Goal: Find specific page/section: Find specific page/section

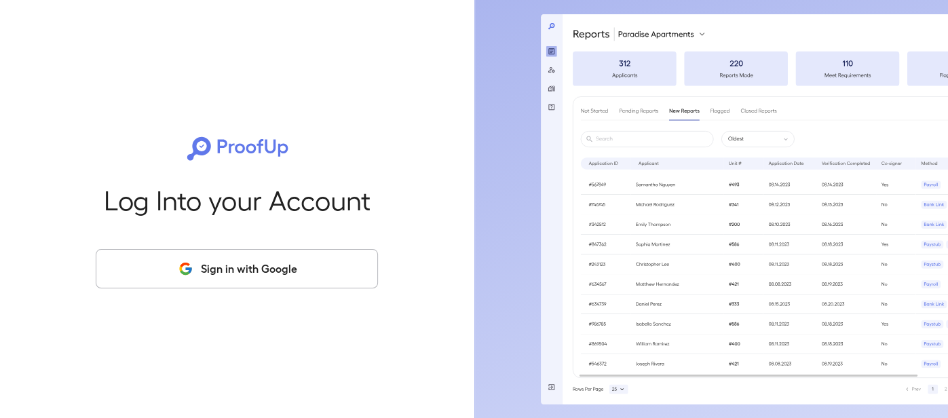
click at [300, 280] on button "Sign in with Google" at bounding box center [237, 268] width 282 height 39
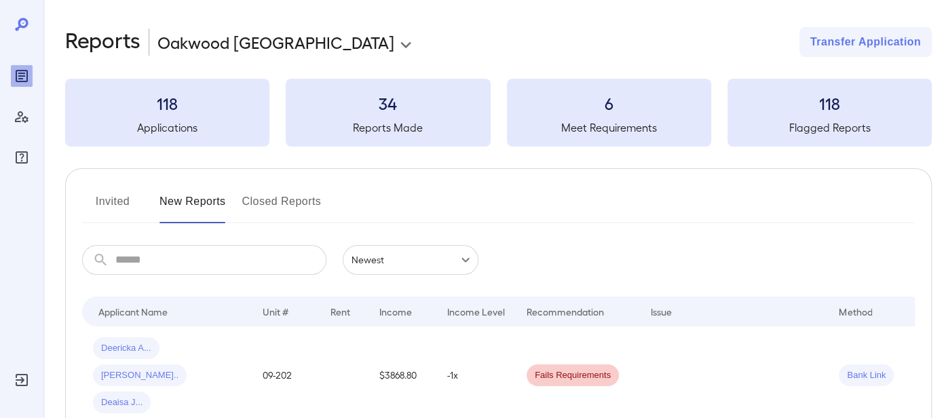
click at [309, 39] on body "**********" at bounding box center [474, 209] width 948 height 418
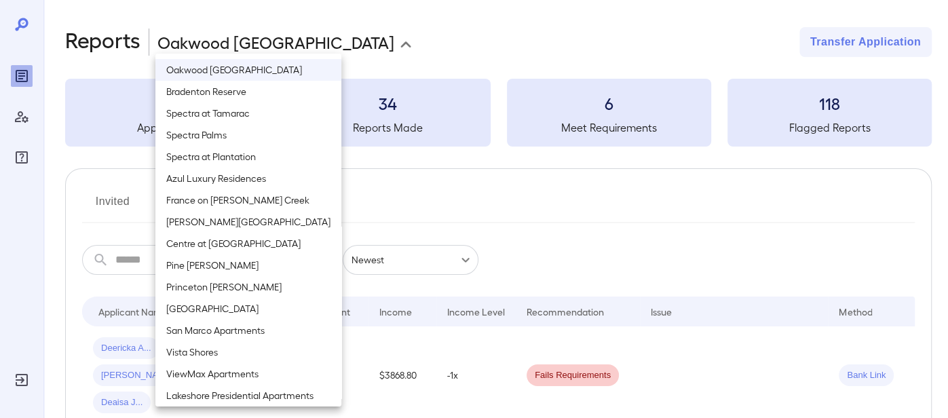
click at [209, 328] on li "San Marco Apartments" at bounding box center [248, 331] width 186 height 22
type input "**********"
